Goal: Transaction & Acquisition: Subscribe to service/newsletter

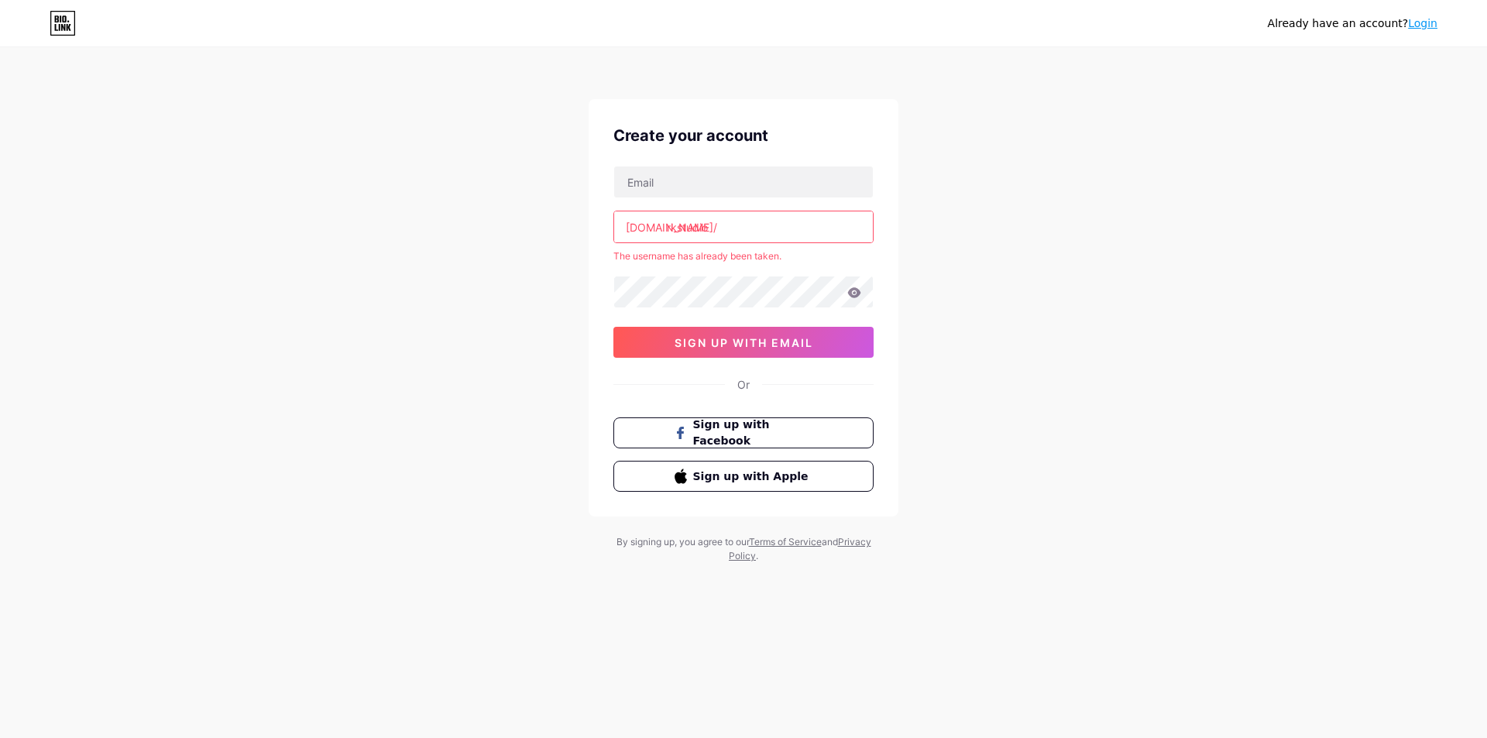
click at [741, 222] on input "rkstudio" at bounding box center [743, 226] width 259 height 31
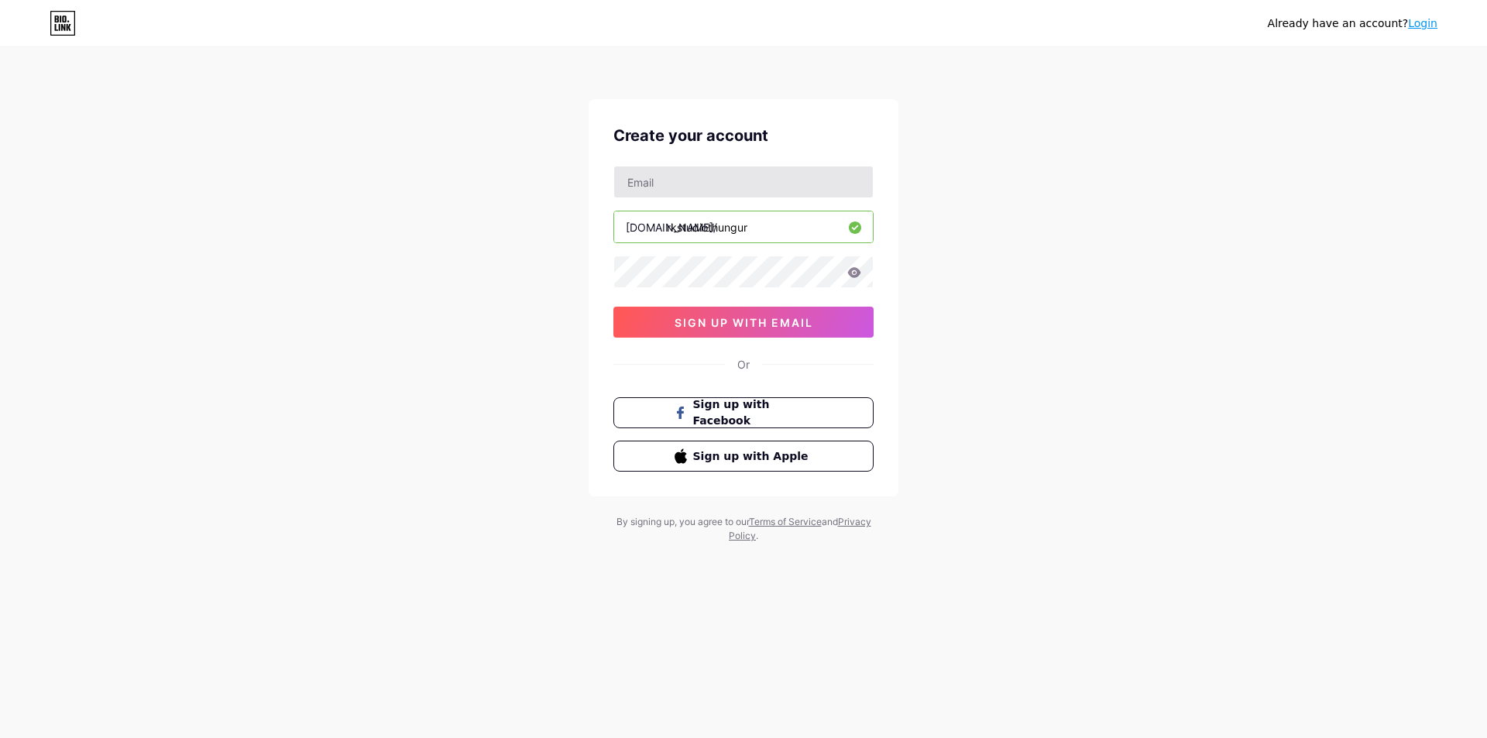
type input "rkstudiothungur"
click at [761, 177] on input "text" at bounding box center [743, 182] width 259 height 31
paste input "[EMAIL_ADDRESS][DOMAIN_NAME]"
click at [806, 325] on span "sign up with email" at bounding box center [744, 322] width 139 height 13
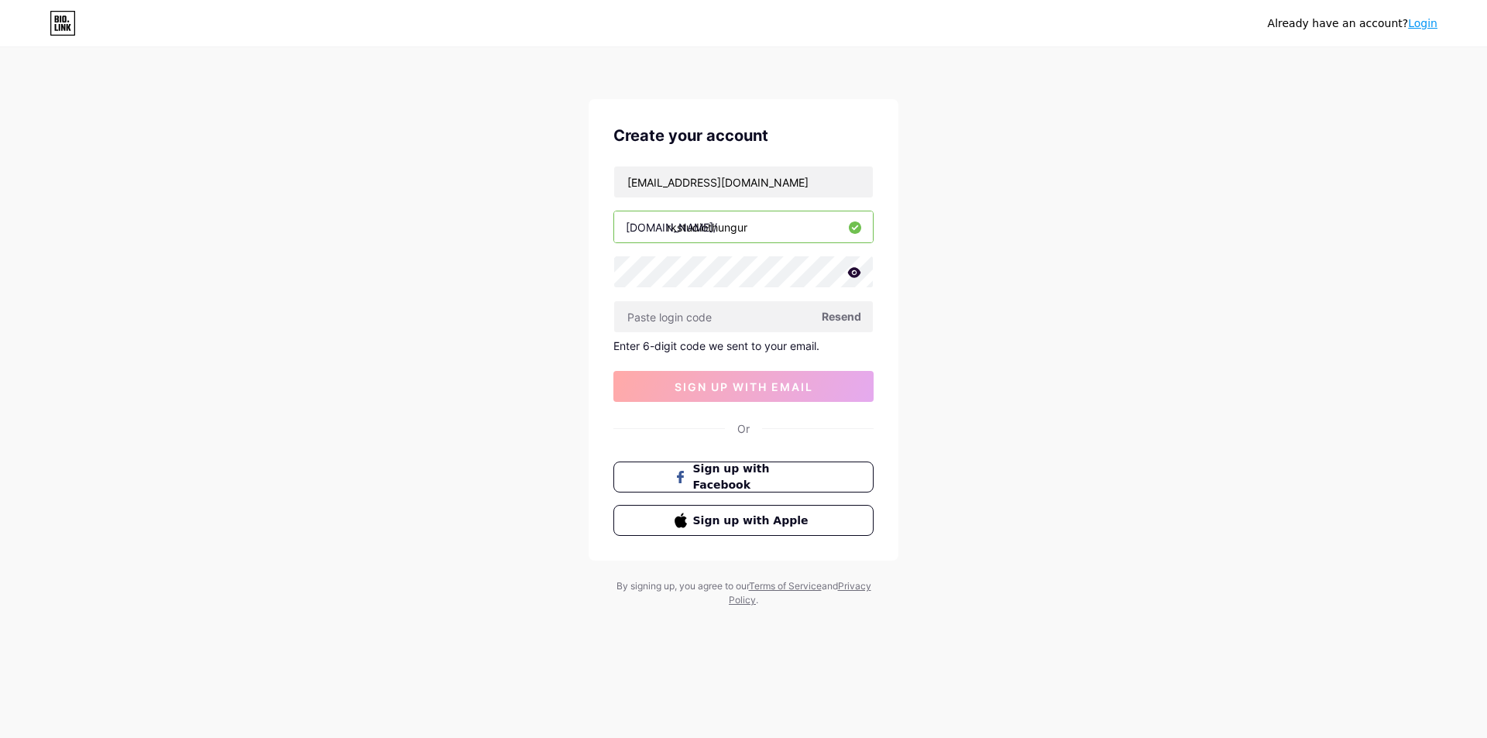
click at [838, 318] on span "Resend" at bounding box center [842, 316] width 40 height 16
click at [1111, 120] on div "Already have an account? Login Create your account [EMAIL_ADDRESS][DOMAIN_NAME]…" at bounding box center [743, 328] width 1487 height 657
drag, startPoint x: 781, startPoint y: 187, endPoint x: 554, endPoint y: 173, distance: 227.4
click at [554, 173] on div "Already have an account? Login Create your account [EMAIL_ADDRESS][DOMAIN_NAME]…" at bounding box center [743, 328] width 1487 height 657
paste input "hiihlo0919"
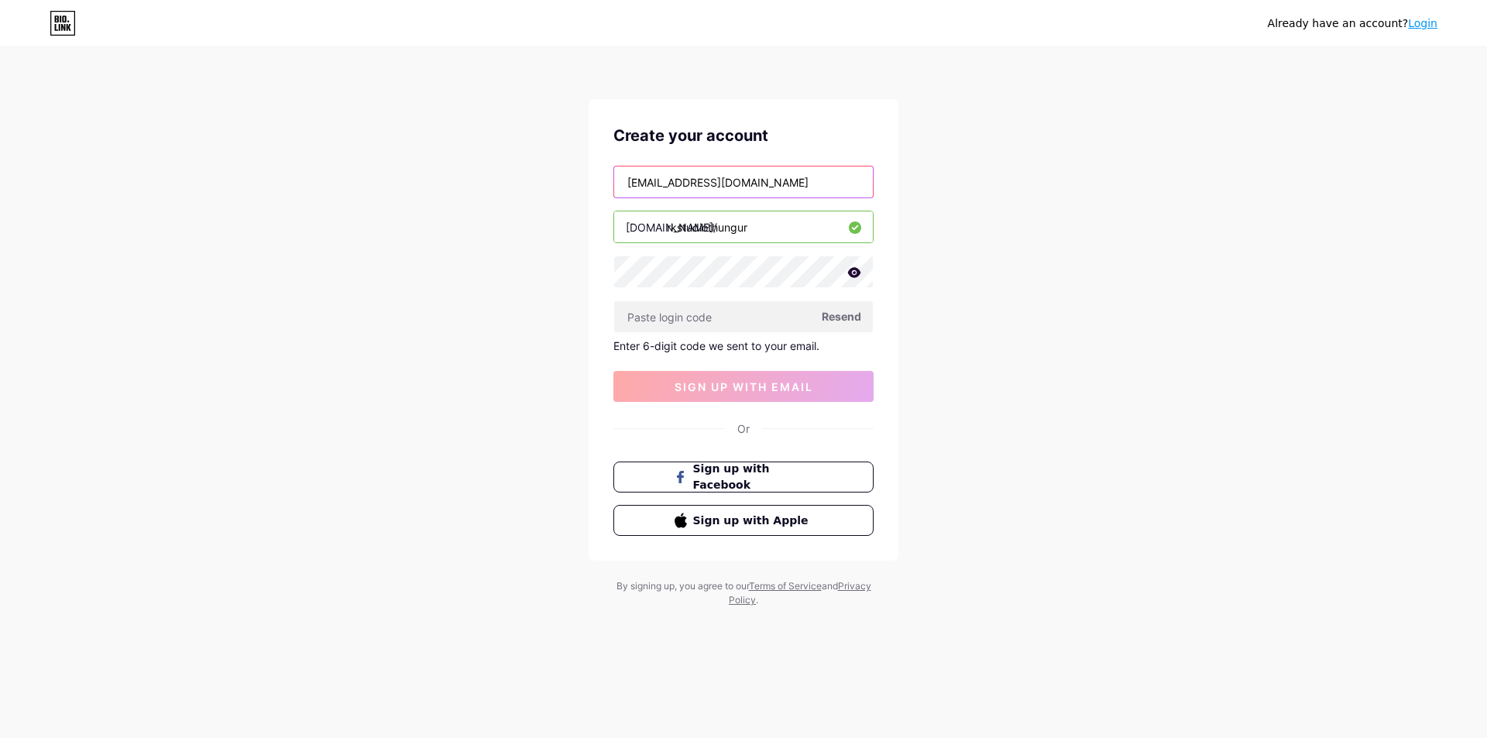
type input "[EMAIL_ADDRESS][DOMAIN_NAME]"
click at [761, 325] on input "text" at bounding box center [743, 316] width 259 height 31
click at [857, 314] on span "Resend" at bounding box center [842, 316] width 40 height 16
click at [834, 325] on input "text" at bounding box center [743, 316] width 259 height 31
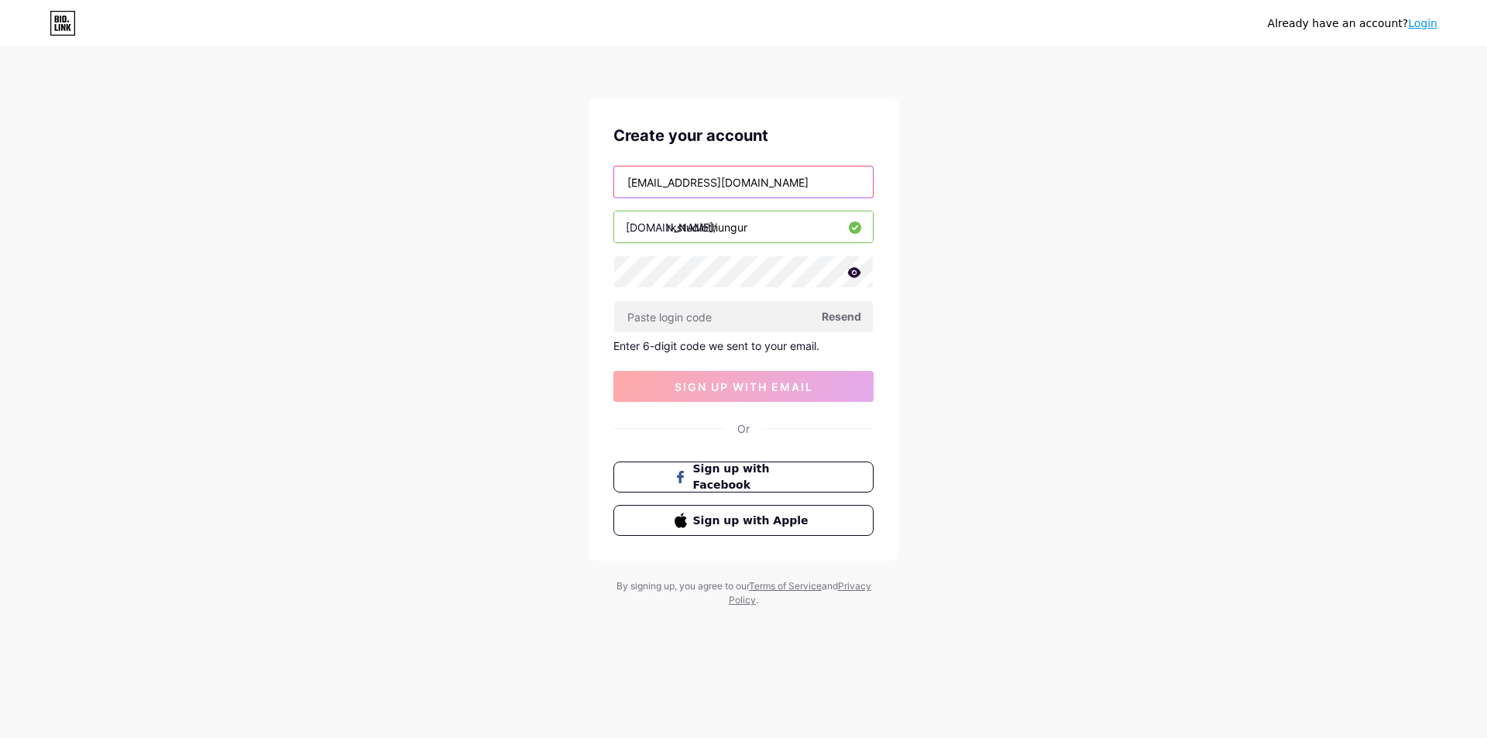
drag, startPoint x: 781, startPoint y: 184, endPoint x: 530, endPoint y: 185, distance: 251.0
click at [533, 185] on div "Already have an account? Login Create your account [EMAIL_ADDRESS][DOMAIN_NAME]…" at bounding box center [743, 328] width 1487 height 657
paste input "[EMAIL_ADDRESS][DOMAIN_NAME]"
type input "[EMAIL_ADDRESS][DOMAIN_NAME]"
click at [723, 312] on input "text" at bounding box center [743, 316] width 259 height 31
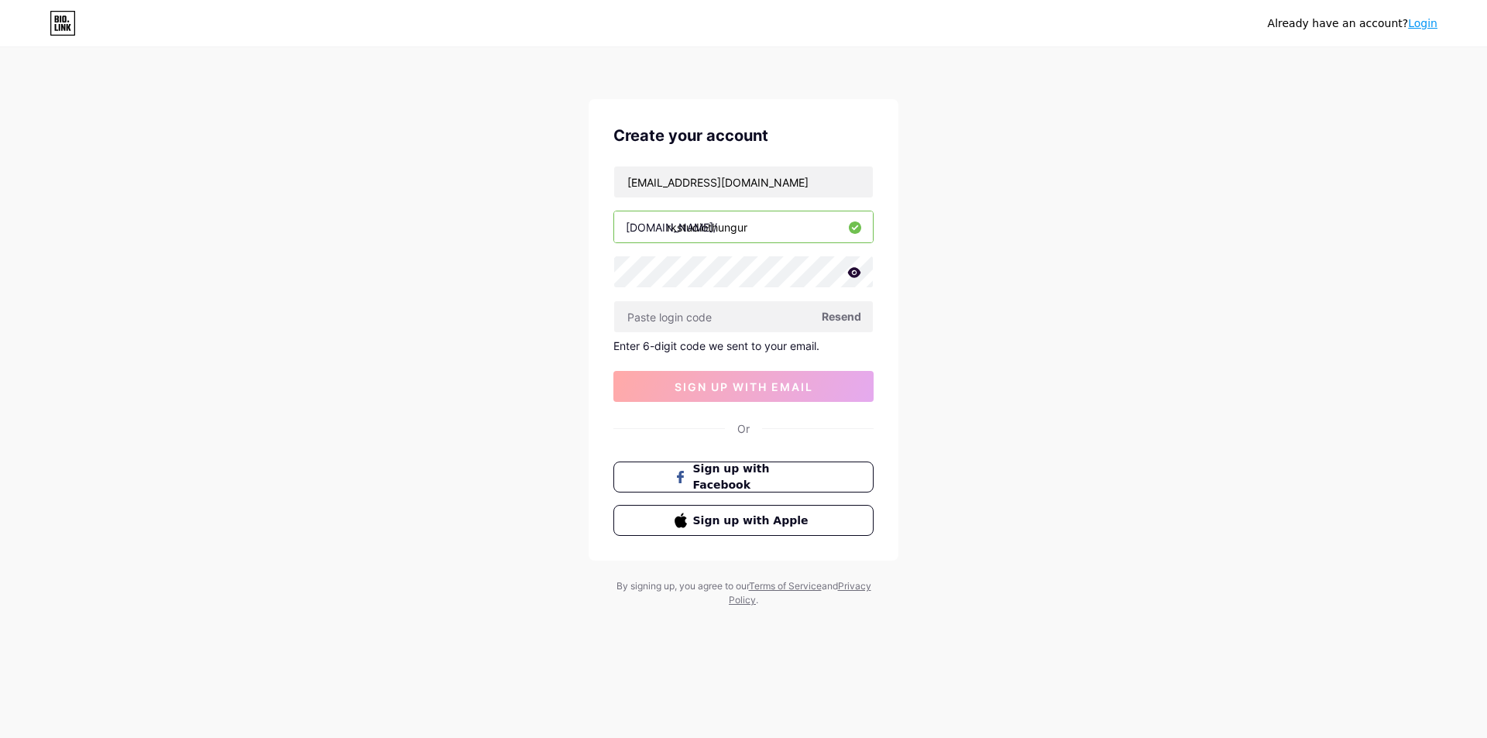
click at [844, 322] on span "Resend" at bounding box center [842, 316] width 40 height 16
